Goal: Navigation & Orientation: Find specific page/section

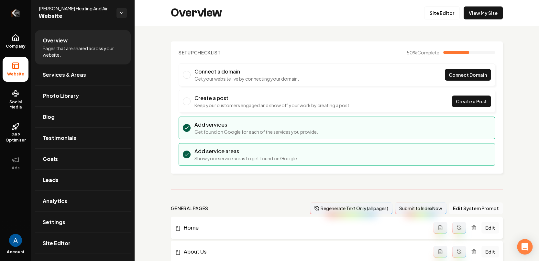
click at [22, 16] on link "Return to dashboard" at bounding box center [15, 13] width 31 height 26
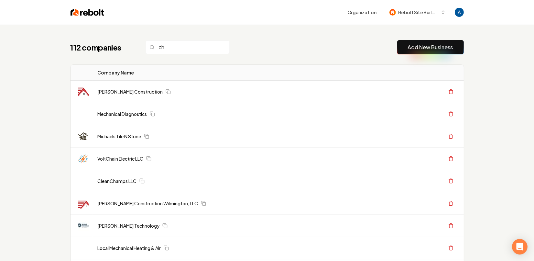
type input "c"
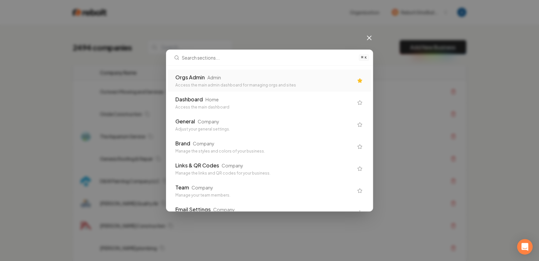
click at [212, 79] on div "Admin" at bounding box center [214, 77] width 14 height 6
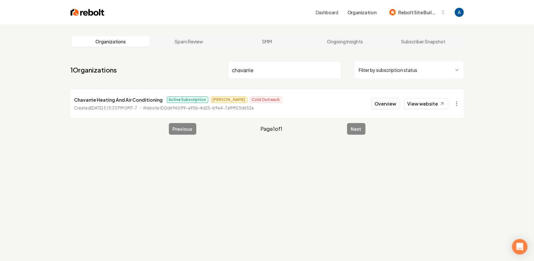
type input "chavarrie"
click at [385, 105] on button "Overview" at bounding box center [385, 104] width 29 height 12
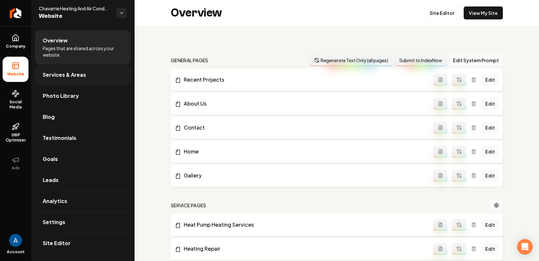
click at [68, 78] on span "Services & Areas" at bounding box center [64, 75] width 43 height 8
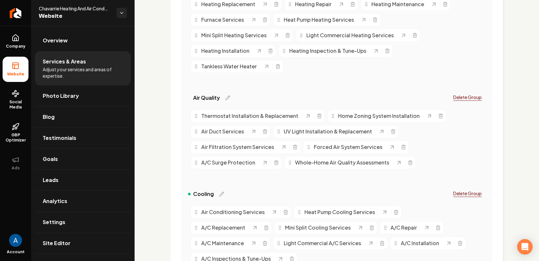
scroll to position [255, 0]
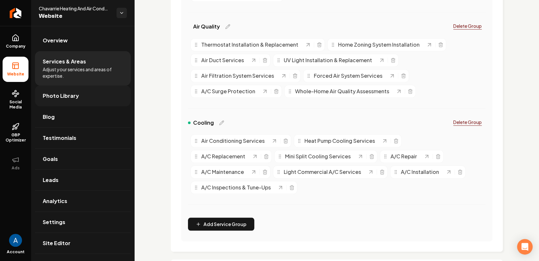
click at [63, 97] on span "Photo Library" at bounding box center [61, 96] width 36 height 8
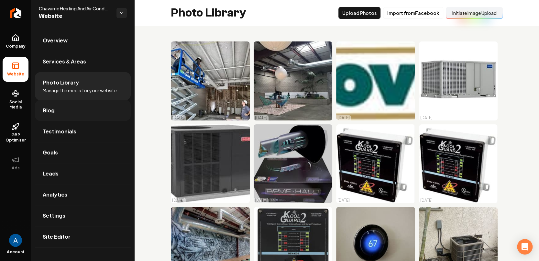
click at [48, 114] on span "Blog" at bounding box center [49, 110] width 12 height 8
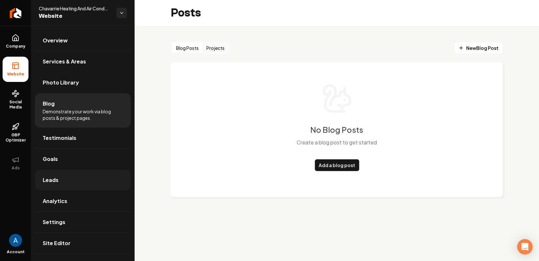
click at [54, 181] on span "Leads" at bounding box center [51, 180] width 16 height 8
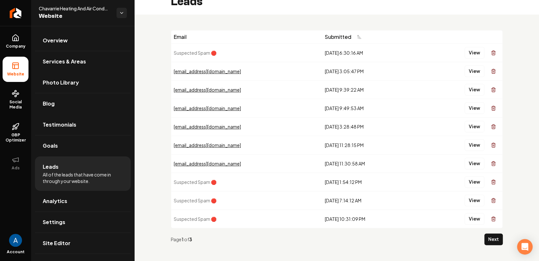
scroll to position [16, 0]
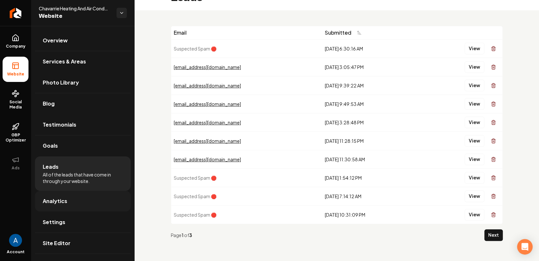
click at [47, 197] on span "Analytics" at bounding box center [55, 201] width 25 height 8
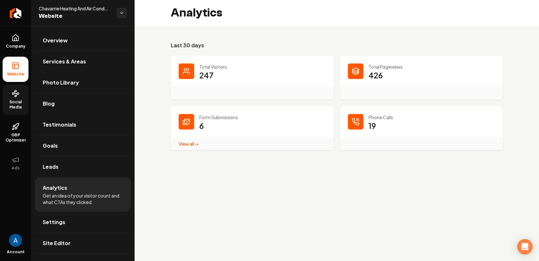
click at [11, 102] on span "Social Media" at bounding box center [16, 104] width 26 height 10
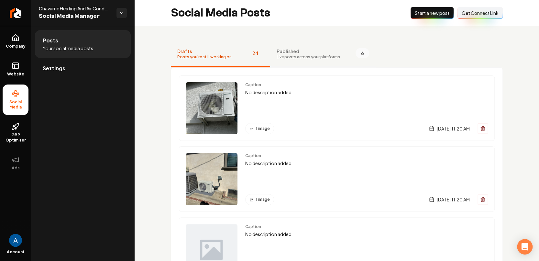
click at [311, 56] on span "Live posts across your platforms" at bounding box center [307, 56] width 63 height 5
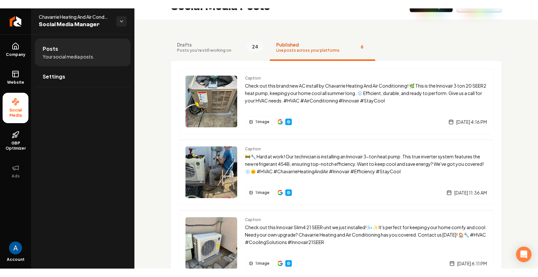
scroll to position [15, 0]
